Goal: Transaction & Acquisition: Obtain resource

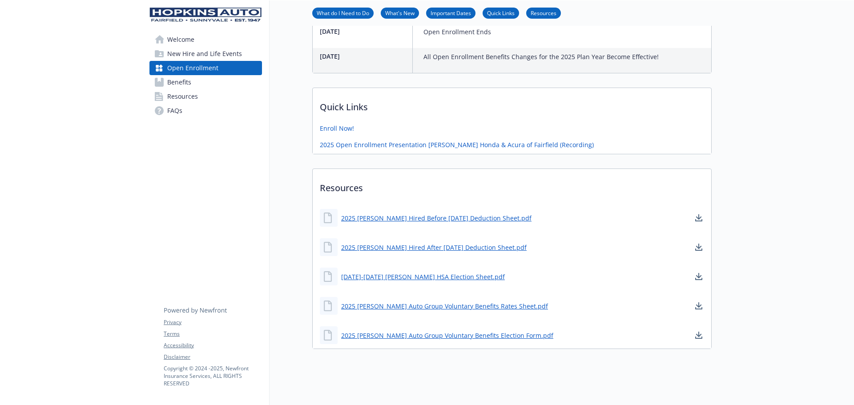
scroll to position [519, 0]
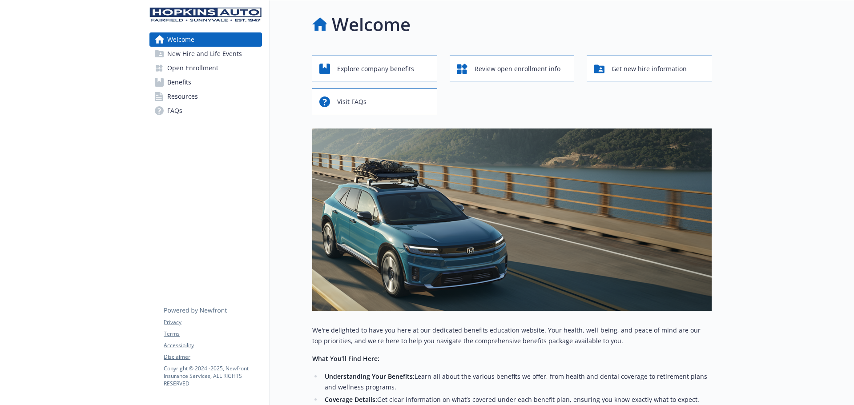
click at [191, 69] on span "Open Enrollment" at bounding box center [192, 68] width 51 height 14
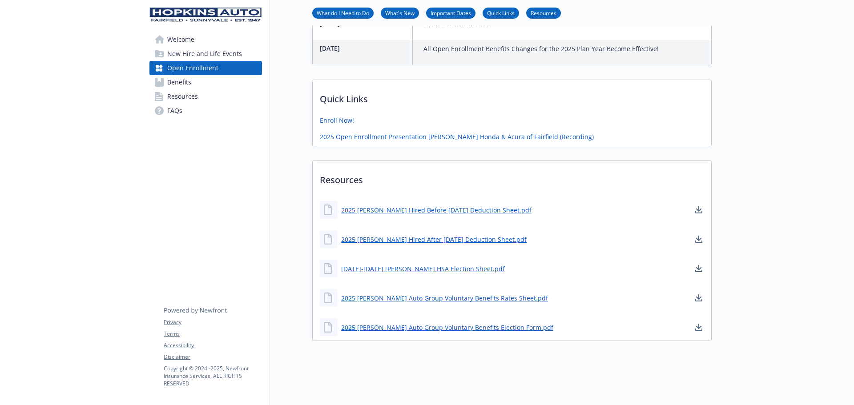
scroll to position [524, 0]
click at [470, 205] on link "2025 Steve Hopkins Hired Before 1-1-2007 Deduction Sheet.pdf" at bounding box center [437, 210] width 192 height 11
